Goal: Task Accomplishment & Management: Complete application form

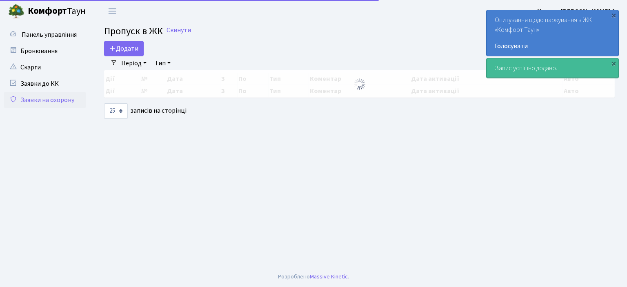
select select "25"
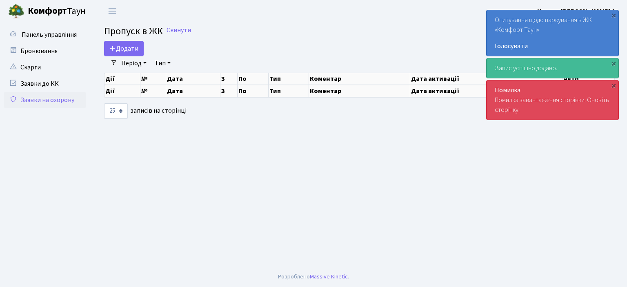
click at [50, 101] on link "Заявки на охорону" at bounding box center [45, 100] width 82 height 16
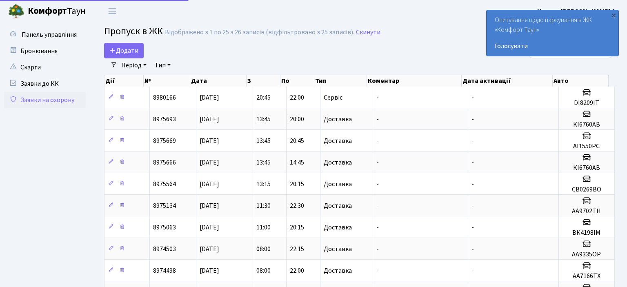
select select "25"
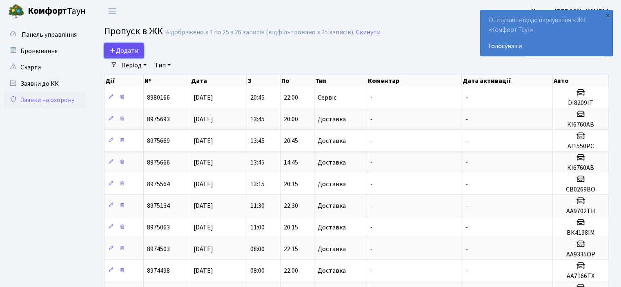
click at [122, 49] on span "Додати" at bounding box center [123, 50] width 29 height 9
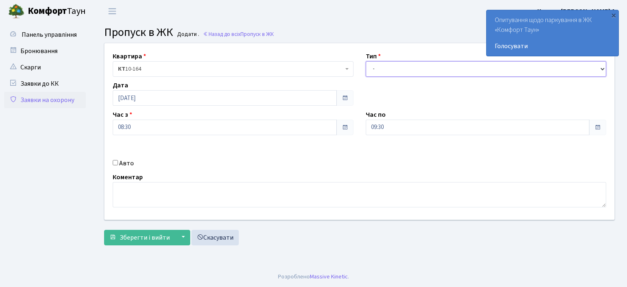
click at [603, 66] on select "- Доставка Таксі Гості Сервіс" at bounding box center [486, 69] width 241 height 16
select select "1"
click at [366, 61] on select "- Доставка Таксі Гості Сервіс" at bounding box center [486, 69] width 241 height 16
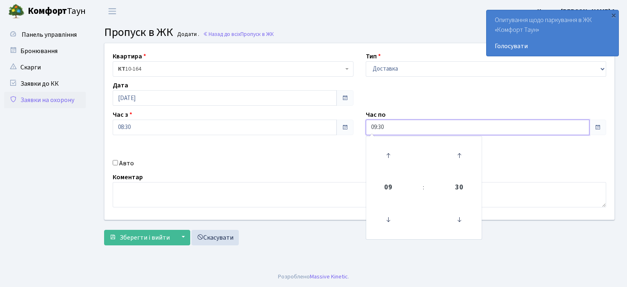
drag, startPoint x: 389, startPoint y: 128, endPoint x: 340, endPoint y: 135, distance: 49.0
click at [340, 135] on div "Квартира <b>КТ</b>&nbsp;&nbsp;&nbsp;&nbsp;10-164 КТ 10-164 Тип - Доставка Таксі…" at bounding box center [359, 131] width 522 height 176
type input "22:00"
click at [117, 160] on input "Авто" at bounding box center [115, 162] width 5 height 5
checkbox input "true"
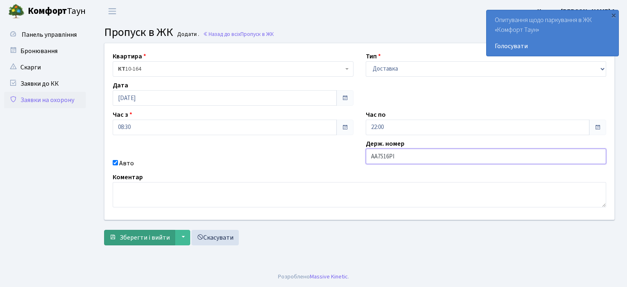
type input "AA7516PI"
click at [134, 235] on span "Зберегти і вийти" at bounding box center [145, 237] width 50 height 9
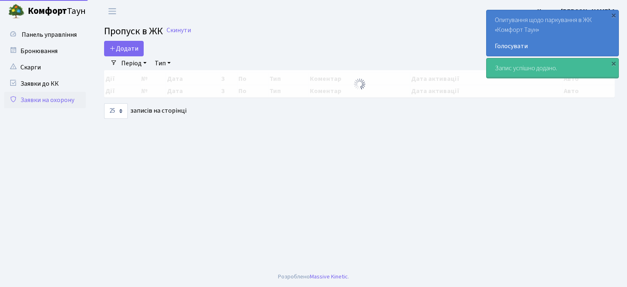
select select "25"
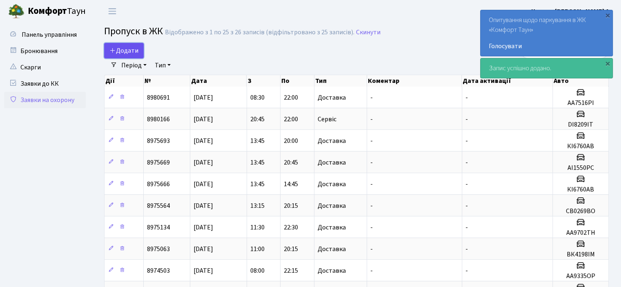
click at [122, 51] on span "Додати" at bounding box center [123, 50] width 29 height 9
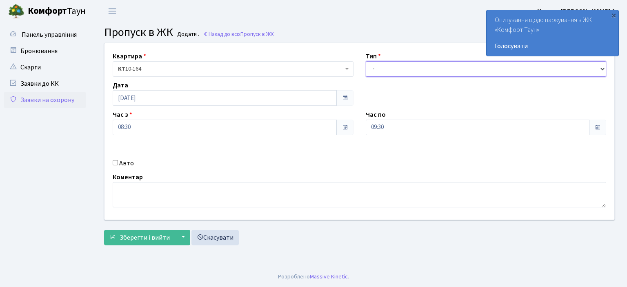
click at [602, 67] on select "- Доставка Таксі Гості Сервіс" at bounding box center [486, 69] width 241 height 16
select select "1"
click at [366, 61] on select "- Доставка Таксі Гості Сервіс" at bounding box center [486, 69] width 241 height 16
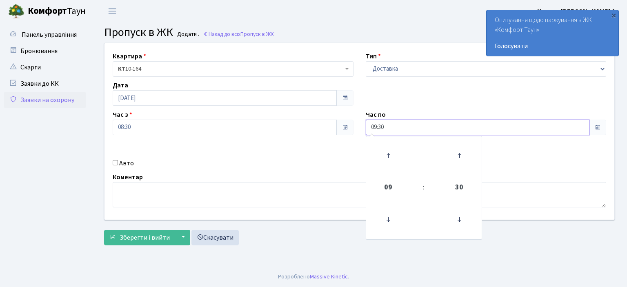
drag, startPoint x: 383, startPoint y: 127, endPoint x: 329, endPoint y: 125, distance: 53.9
click at [344, 124] on div "Квартира <b>КТ</b>&nbsp;&nbsp;&nbsp;&nbsp;10-164 КТ 10-164 Тип - Доставка Таксі…" at bounding box center [359, 131] width 522 height 176
type input "22:00"
click at [113, 163] on input "Авто" at bounding box center [115, 162] width 5 height 5
checkbox input "true"
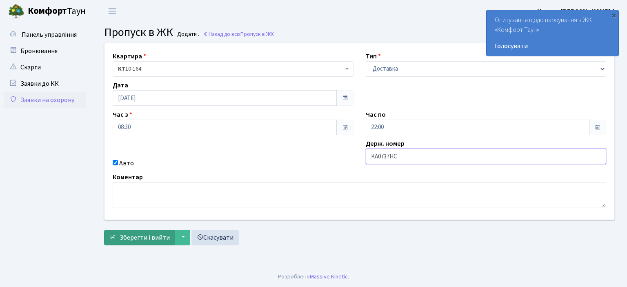
type input "KA0737HC"
click at [146, 241] on span "Зберегти і вийти" at bounding box center [145, 237] width 50 height 9
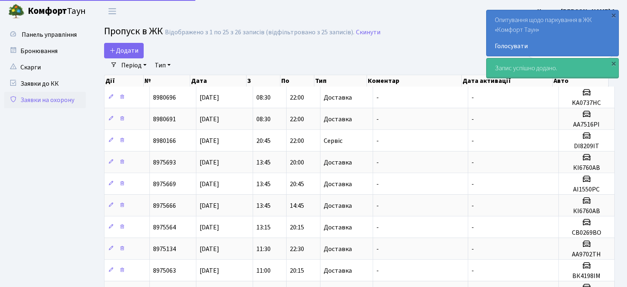
select select "25"
